Goal: Check status: Check status

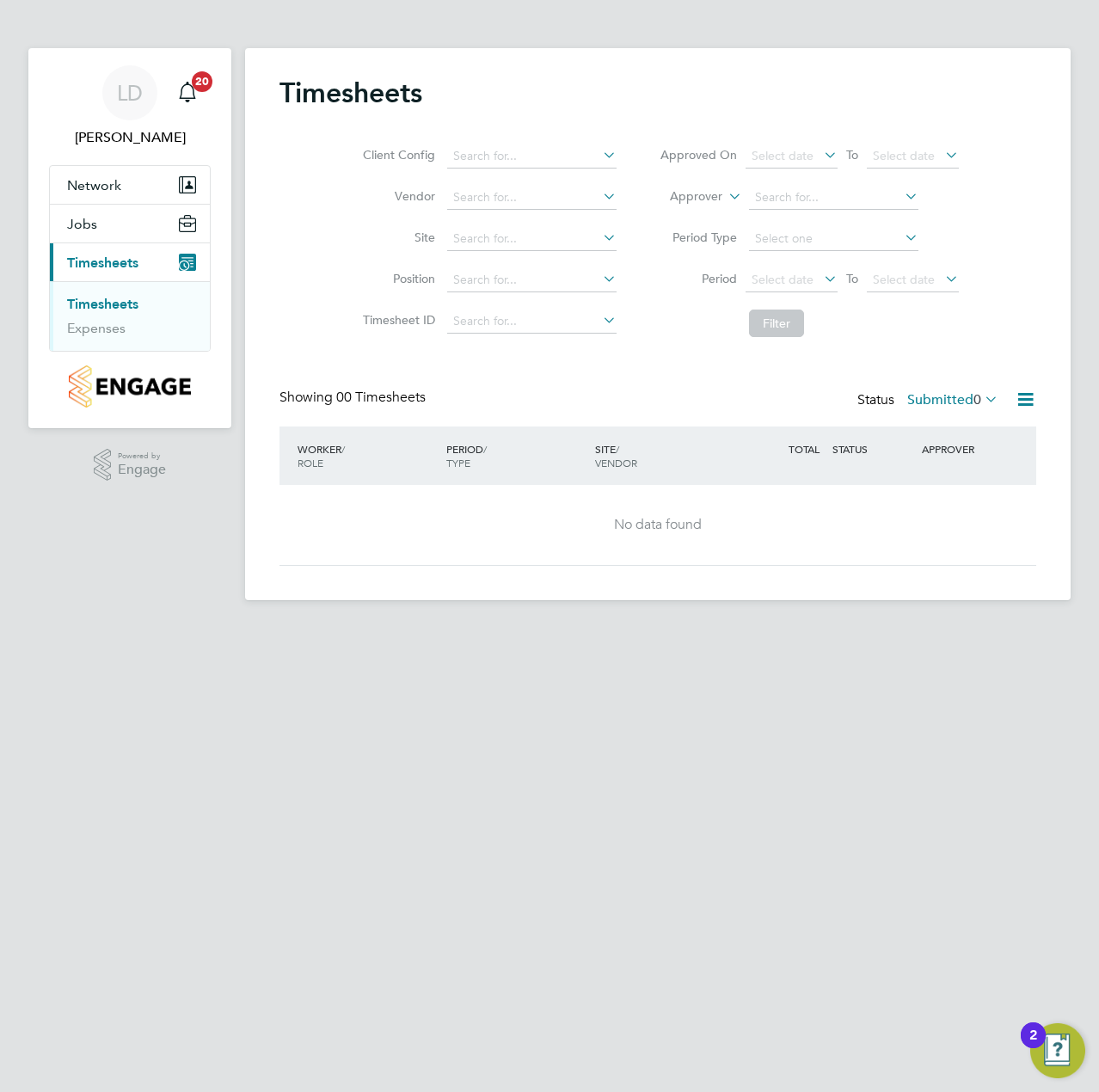
click at [107, 306] on link "Timesheets" at bounding box center [102, 304] width 72 height 17
click at [965, 404] on label "Submitted 0" at bounding box center [953, 400] width 91 height 17
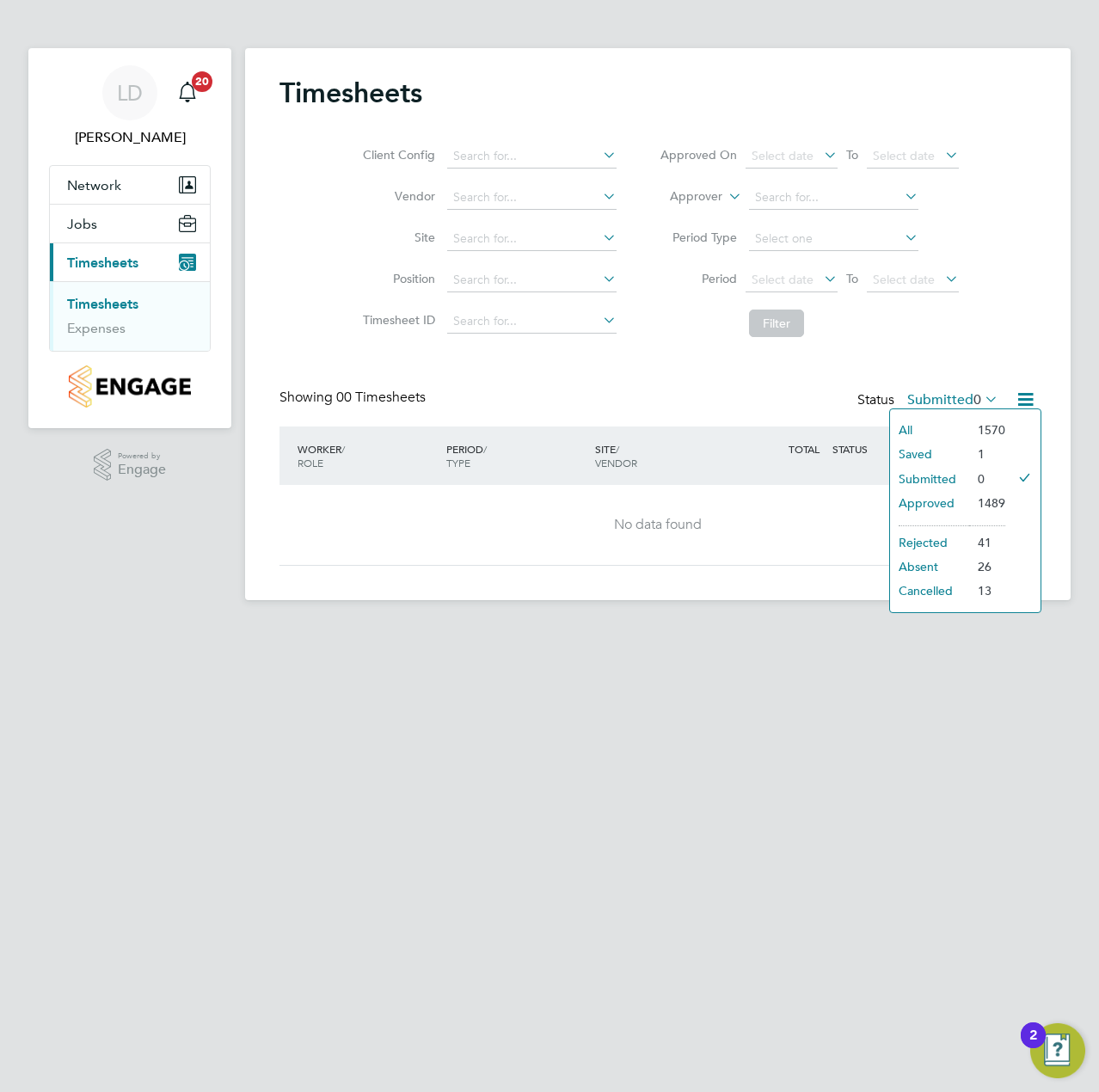
click at [940, 498] on li "Approved" at bounding box center [929, 503] width 79 height 24
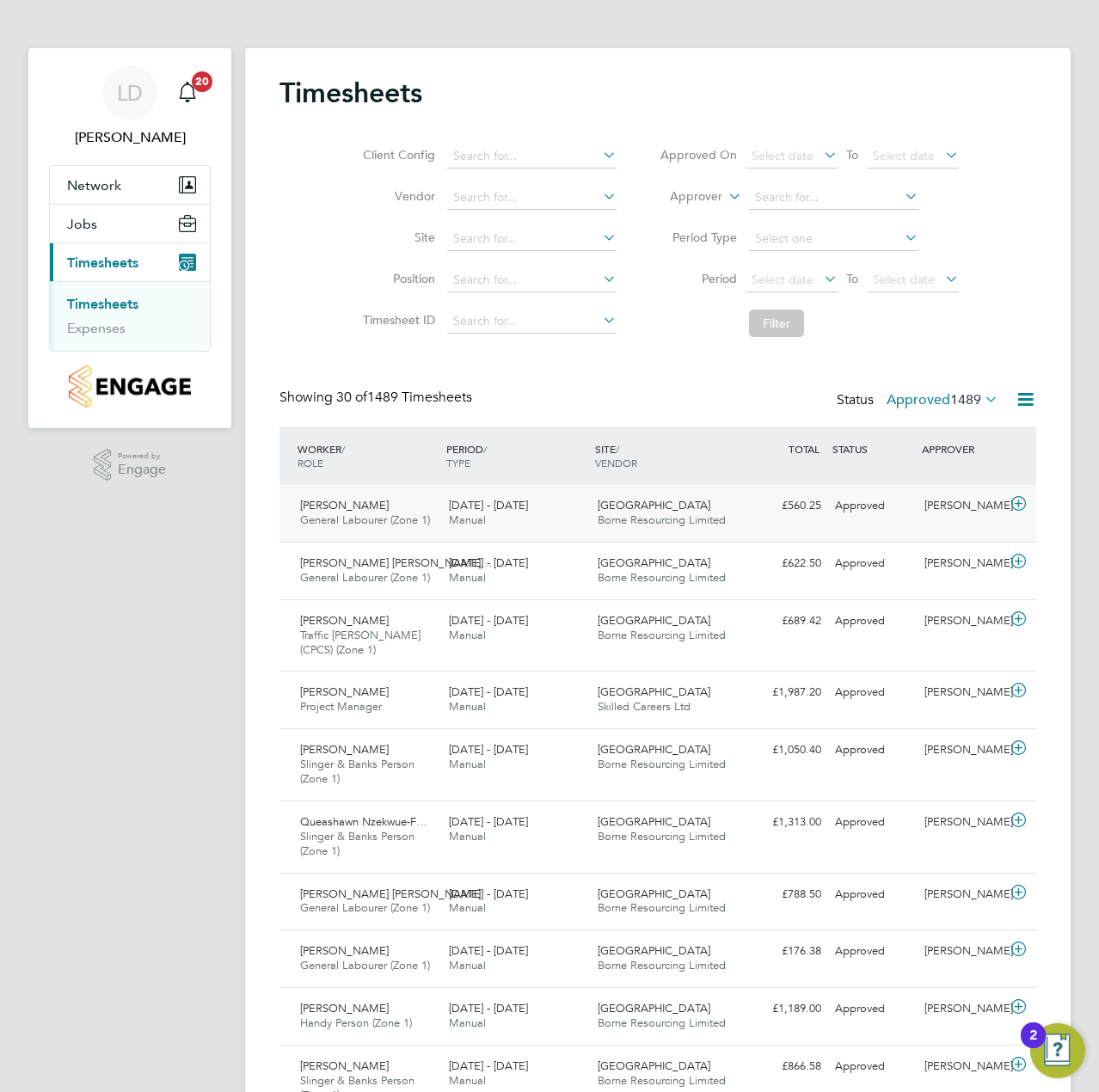
click at [1022, 500] on icon at bounding box center [1018, 504] width 21 height 14
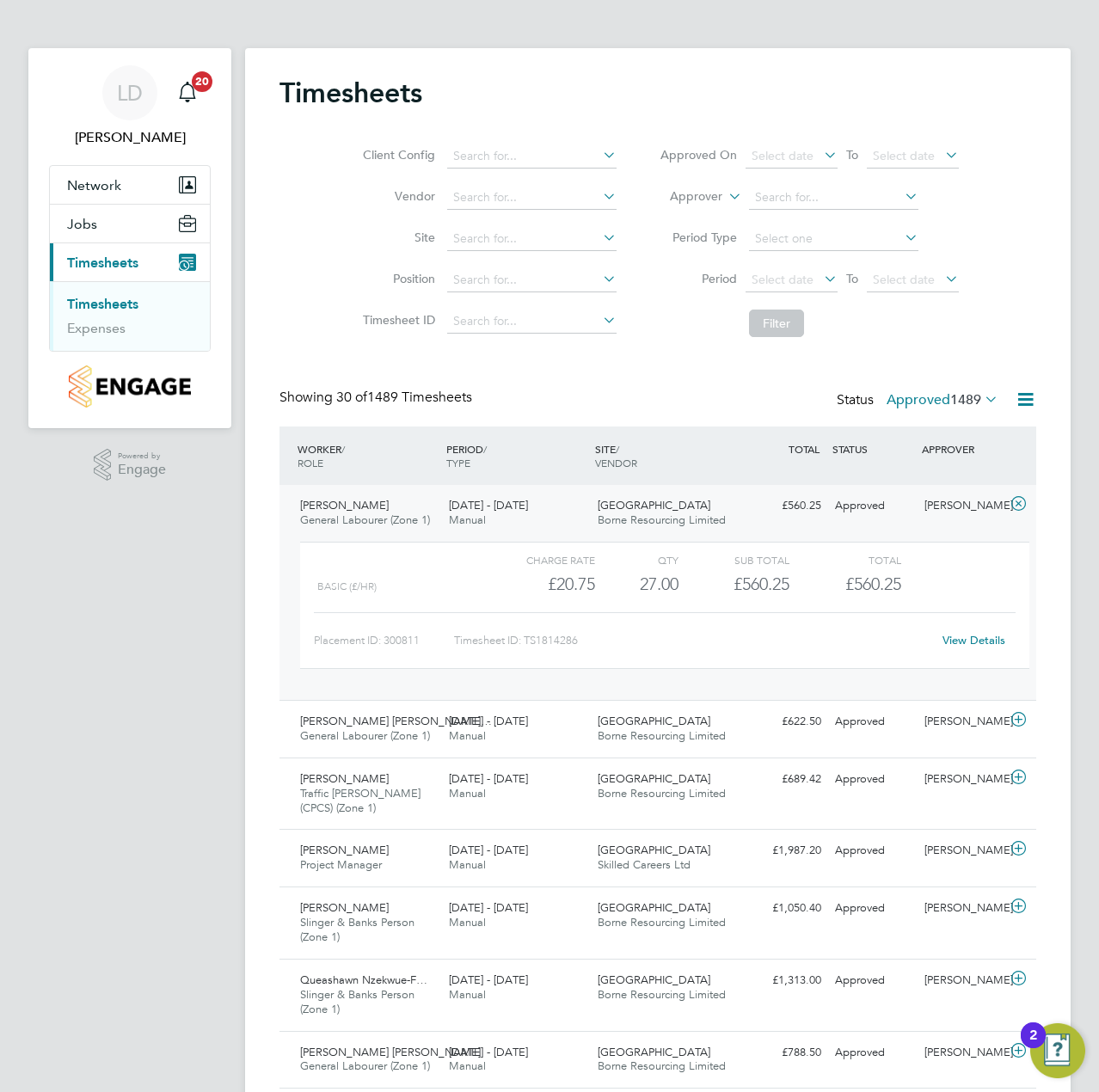
click at [961, 640] on link "View Details" at bounding box center [974, 640] width 63 height 15
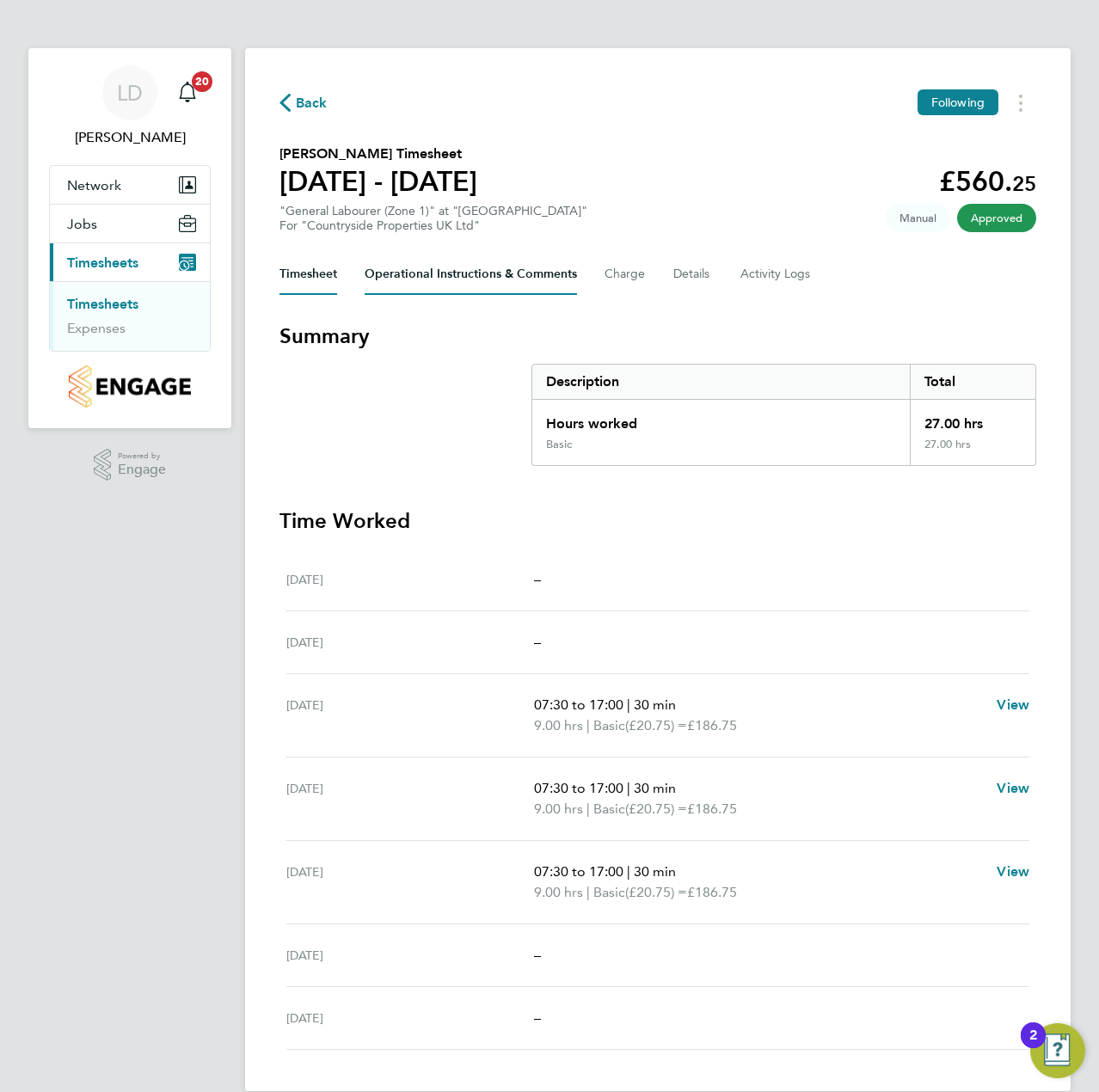
click at [423, 284] on Comments-tab "Operational Instructions & Comments" at bounding box center [470, 274] width 212 height 41
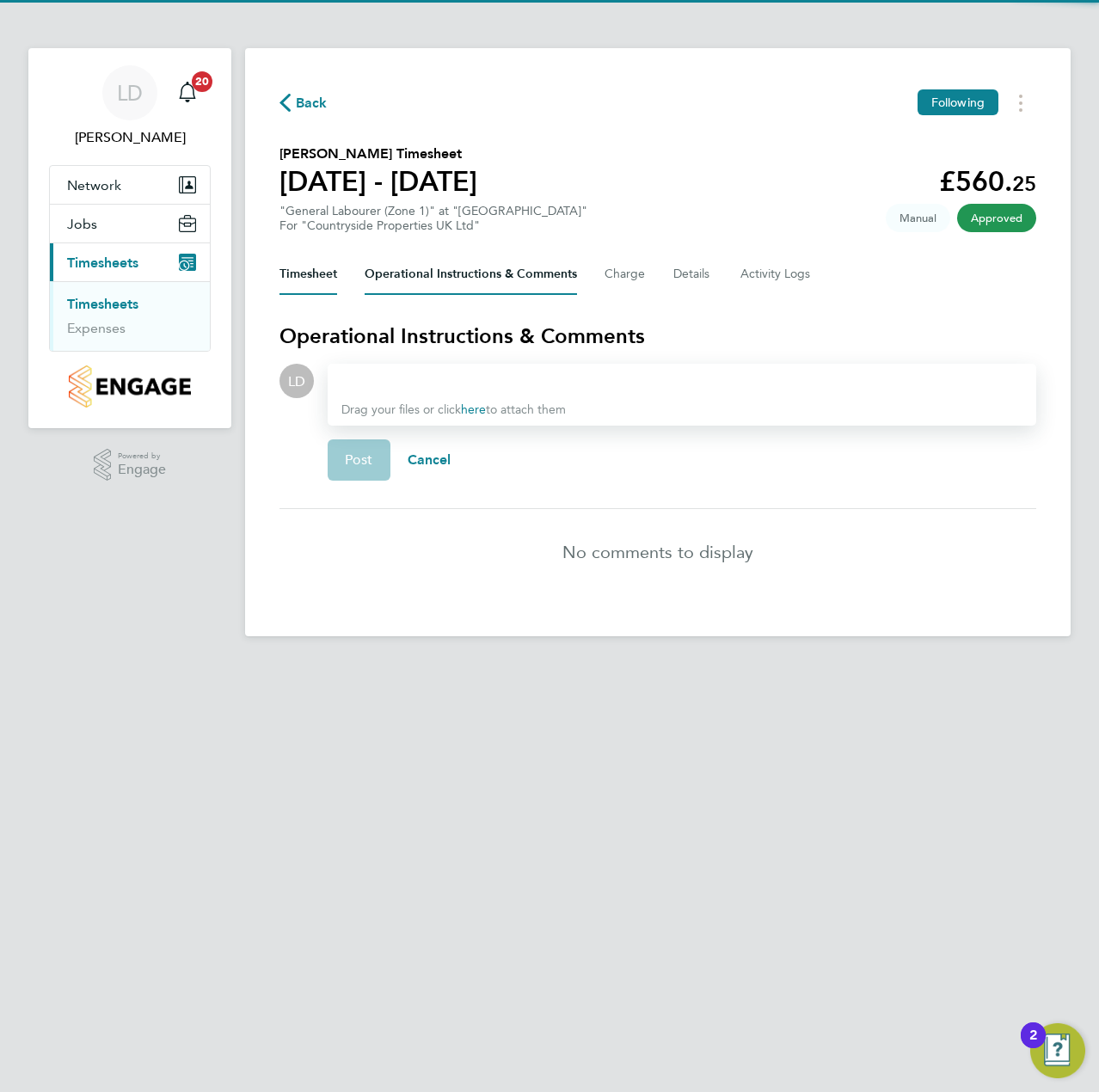
click at [314, 283] on button "Timesheet" at bounding box center [309, 274] width 58 height 41
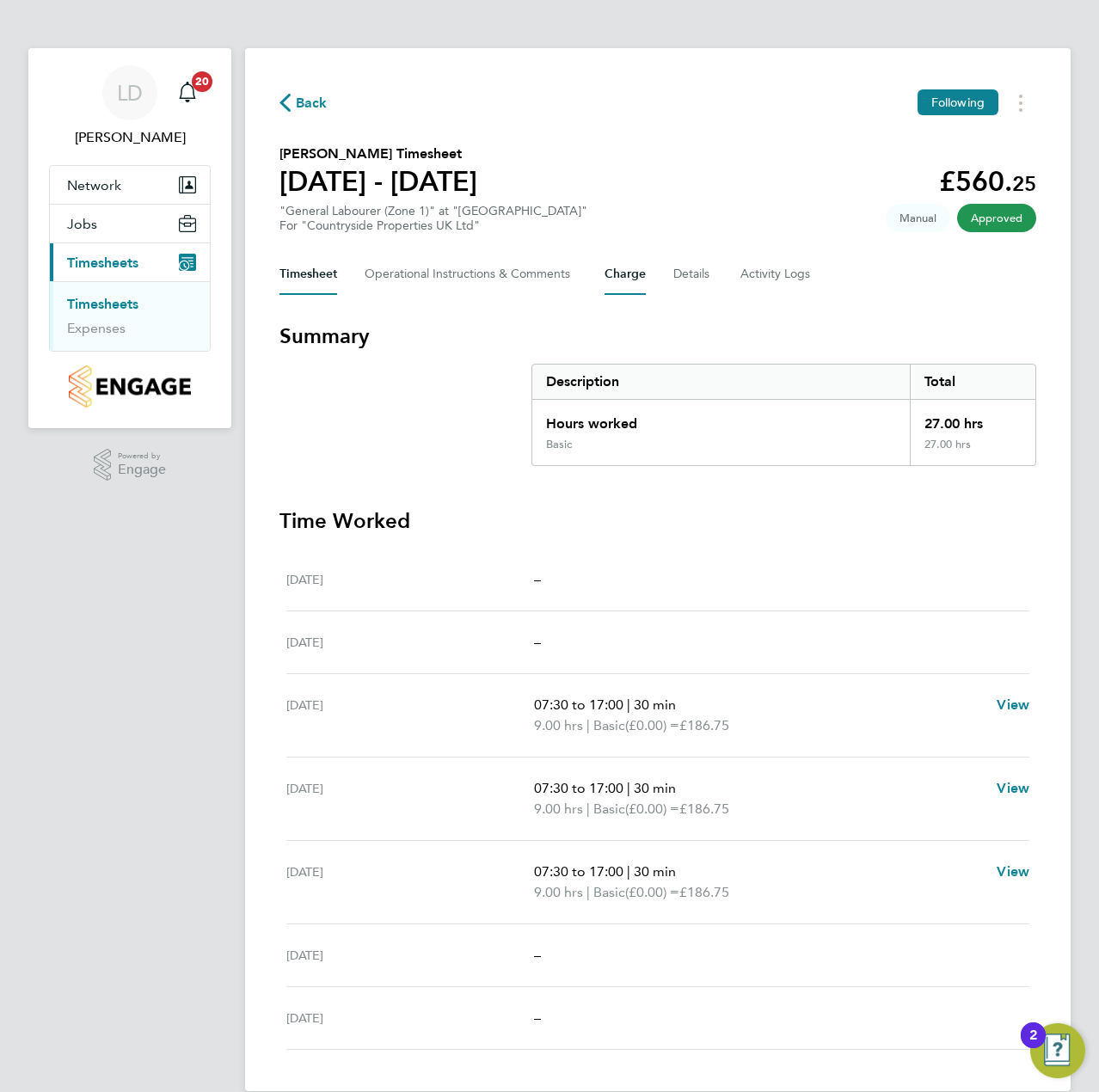
click at [631, 284] on button "Charge" at bounding box center [625, 274] width 41 height 41
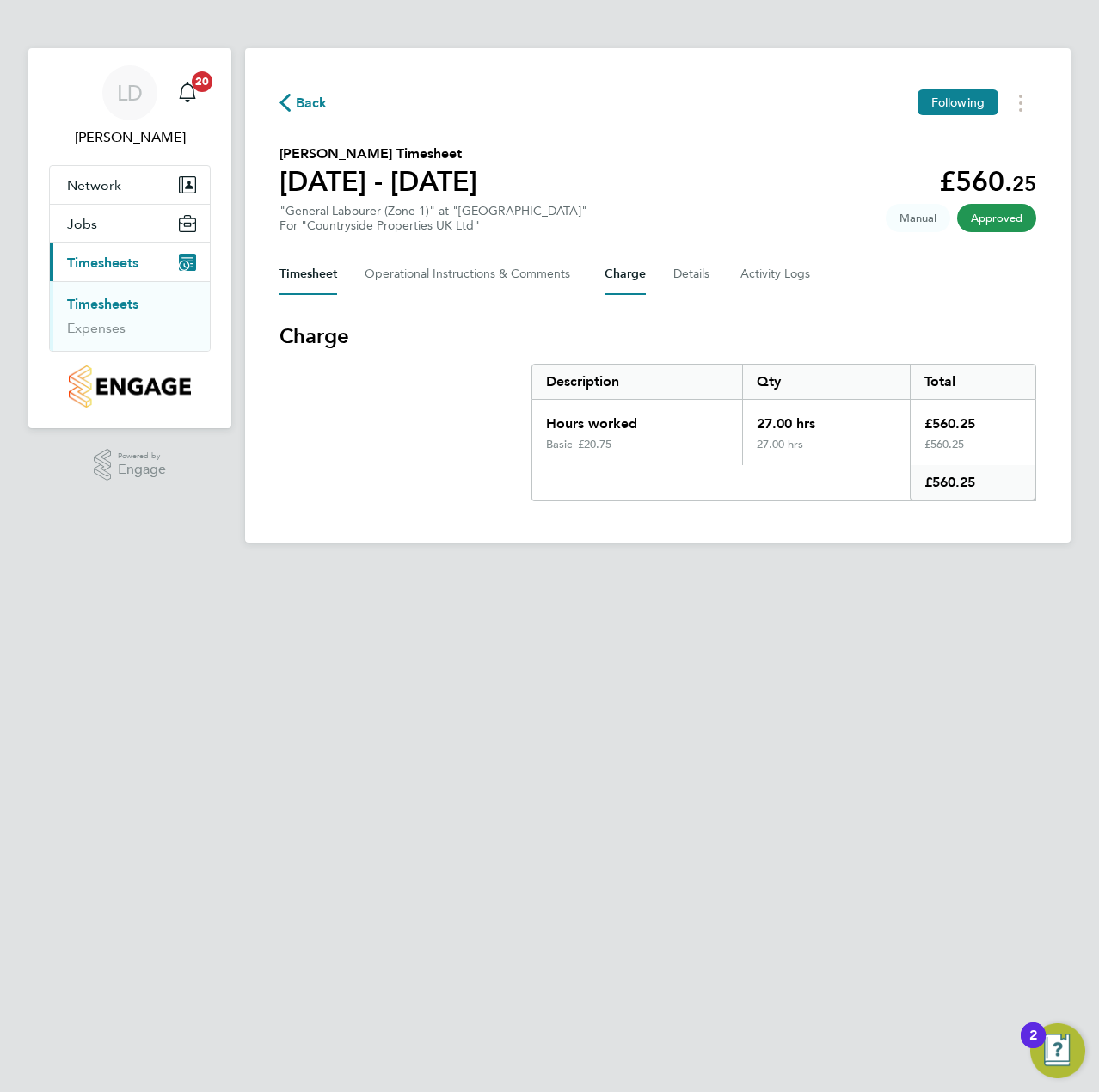
click at [307, 270] on button "Timesheet" at bounding box center [309, 274] width 58 height 41
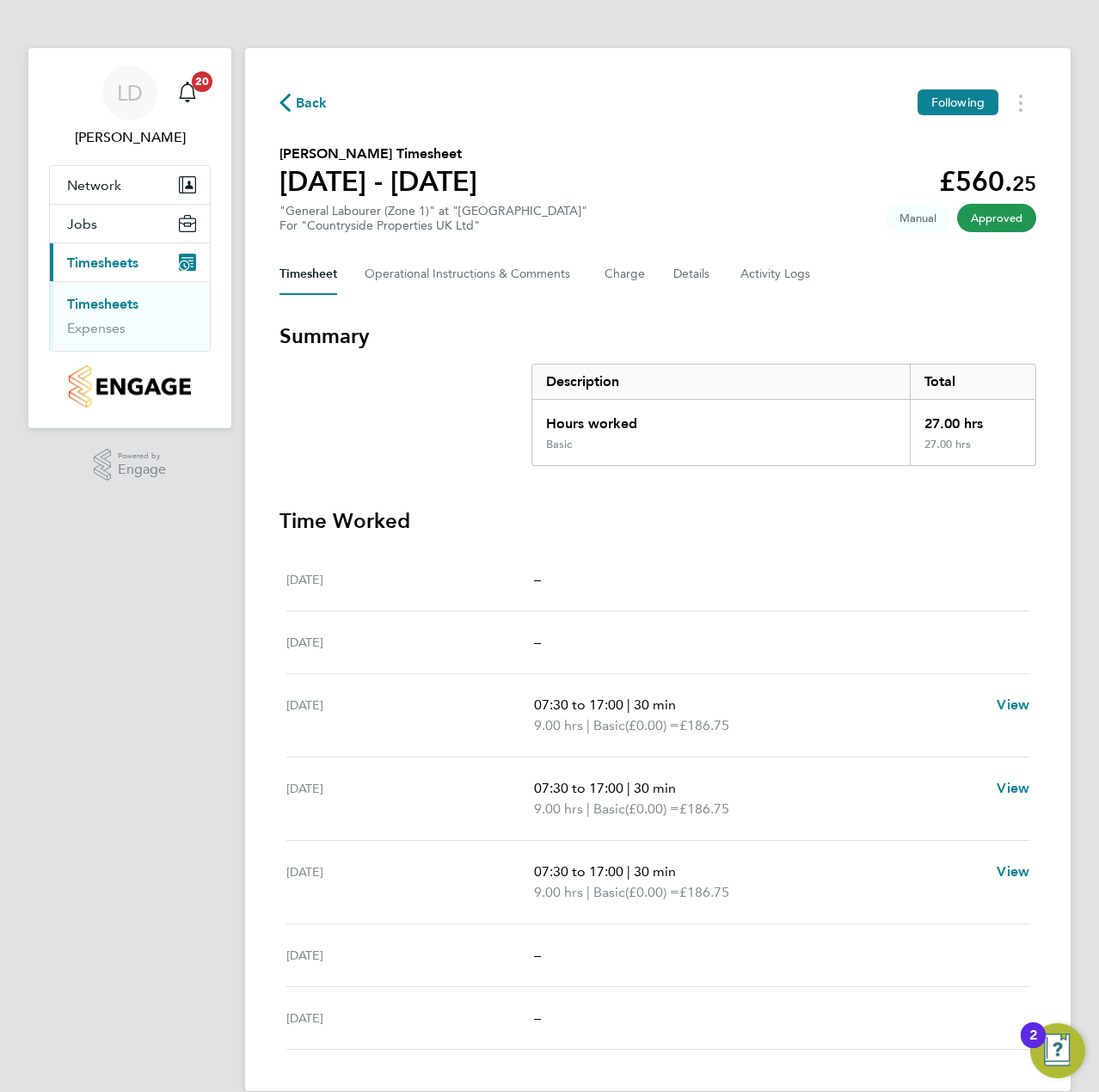
click at [310, 110] on span "Back" at bounding box center [311, 103] width 32 height 20
